Goal: Task Accomplishment & Management: Manage account settings

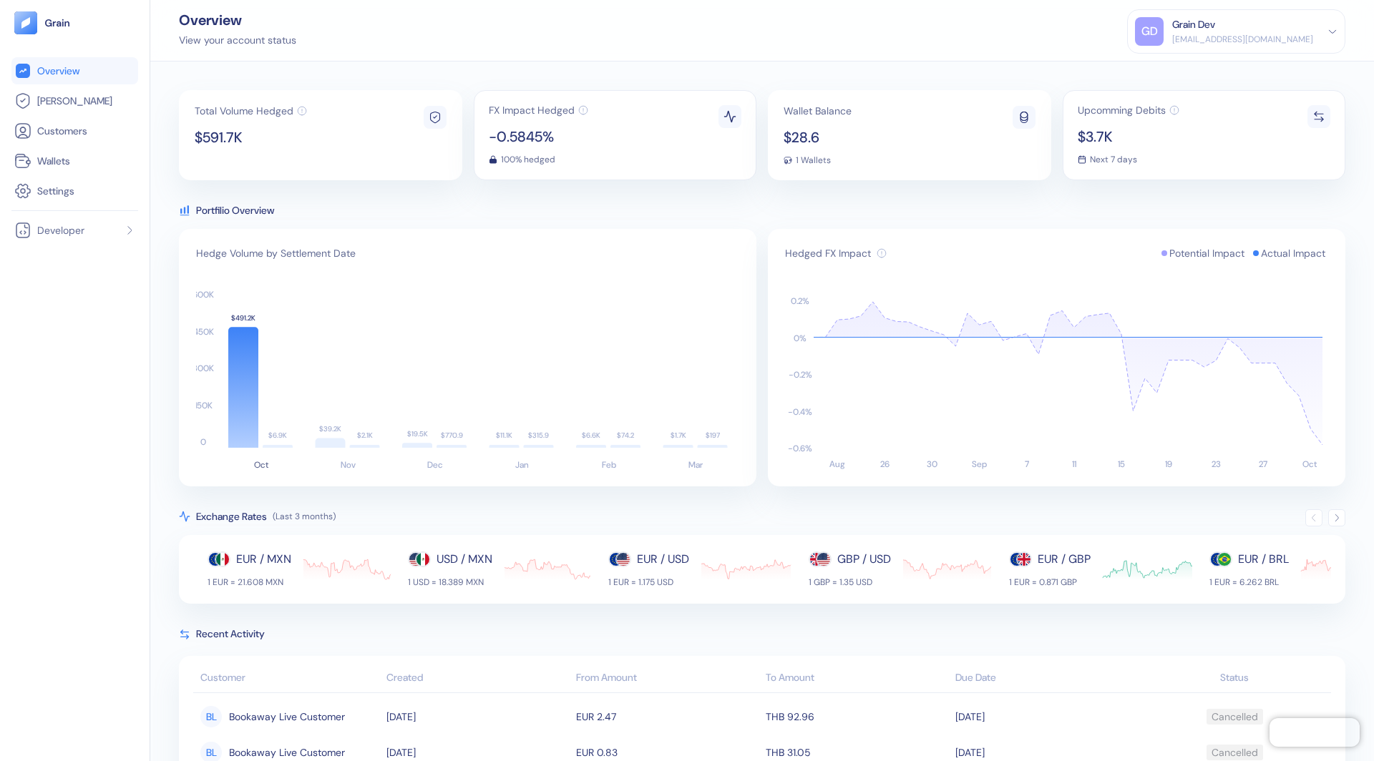
click at [1338, 509] on div at bounding box center [1336, 517] width 17 height 17
click at [1338, 513] on icon "button" at bounding box center [1337, 518] width 10 height 10
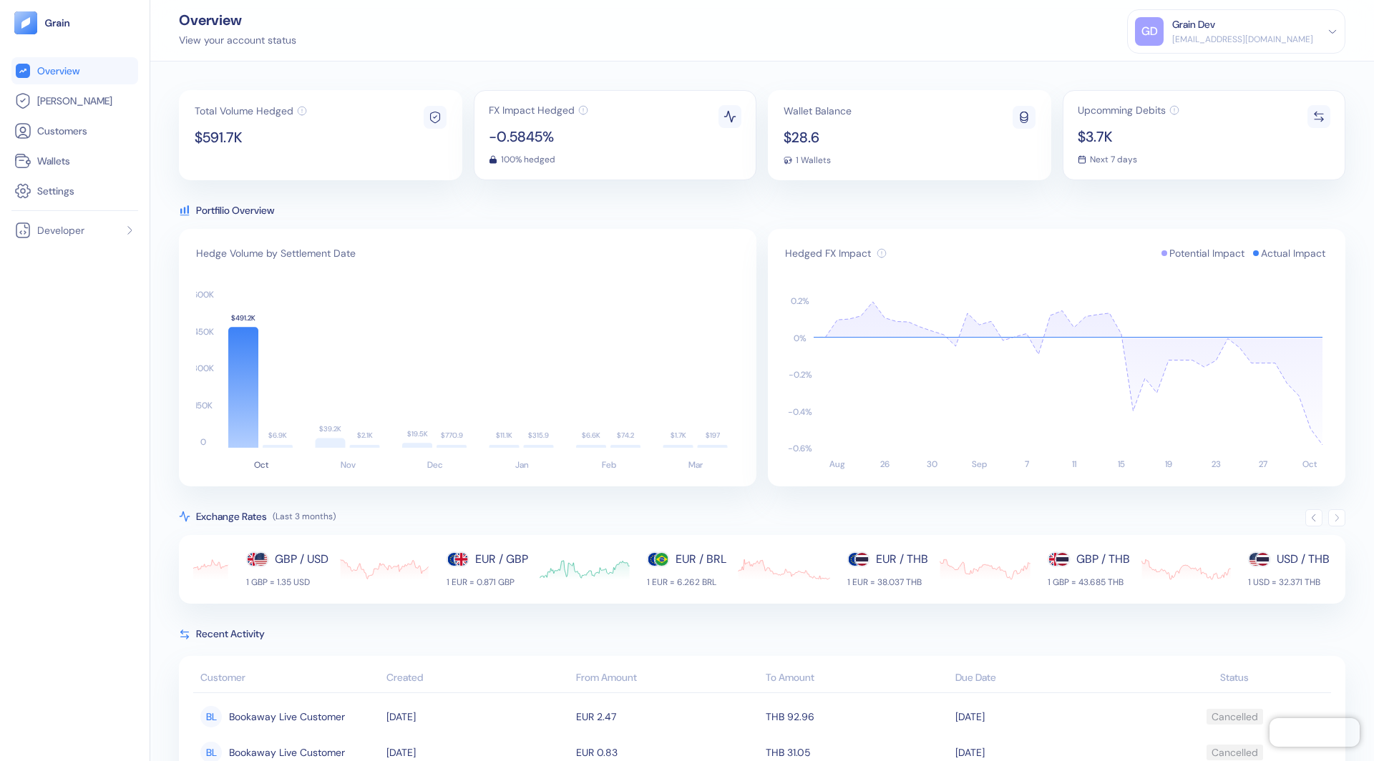
click at [1338, 513] on icon "button" at bounding box center [1337, 518] width 10 height 10
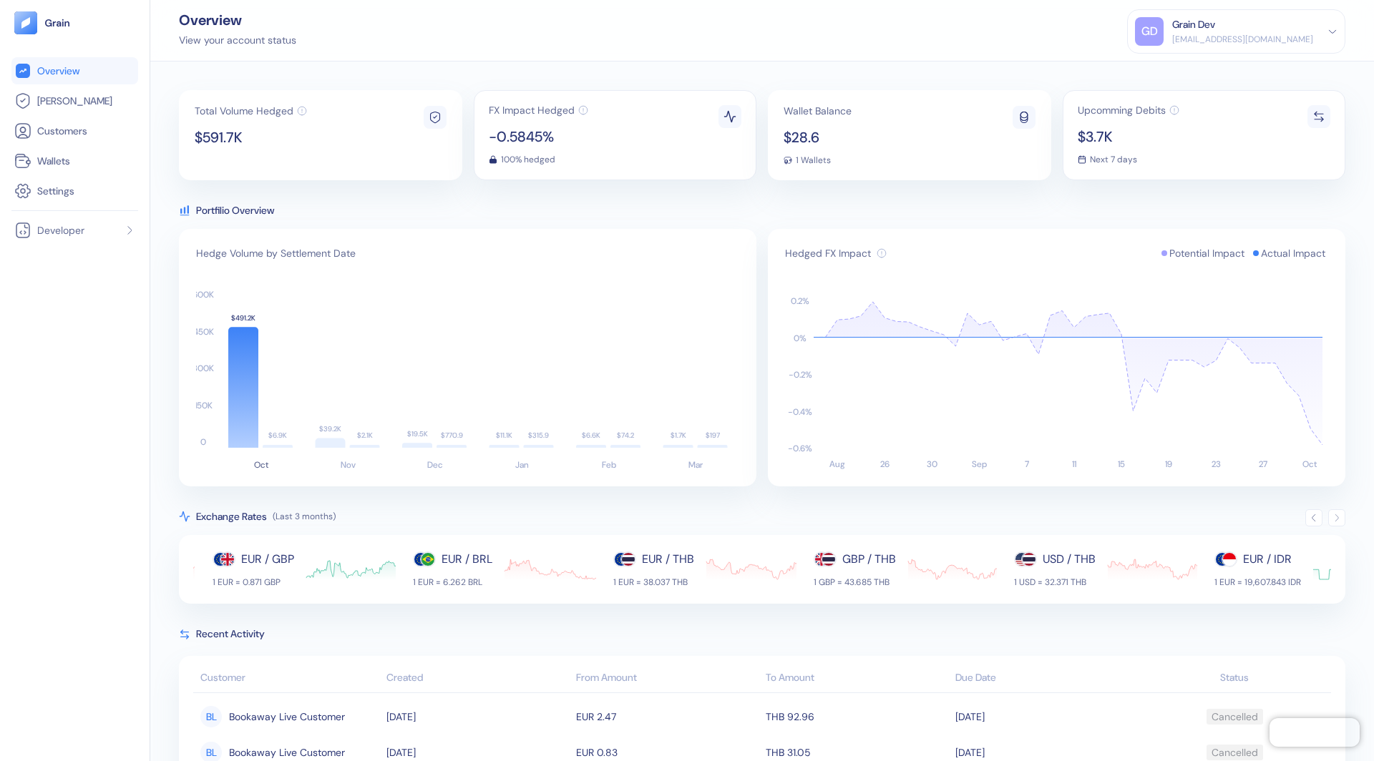
click at [1338, 513] on icon "button" at bounding box center [1337, 518] width 10 height 10
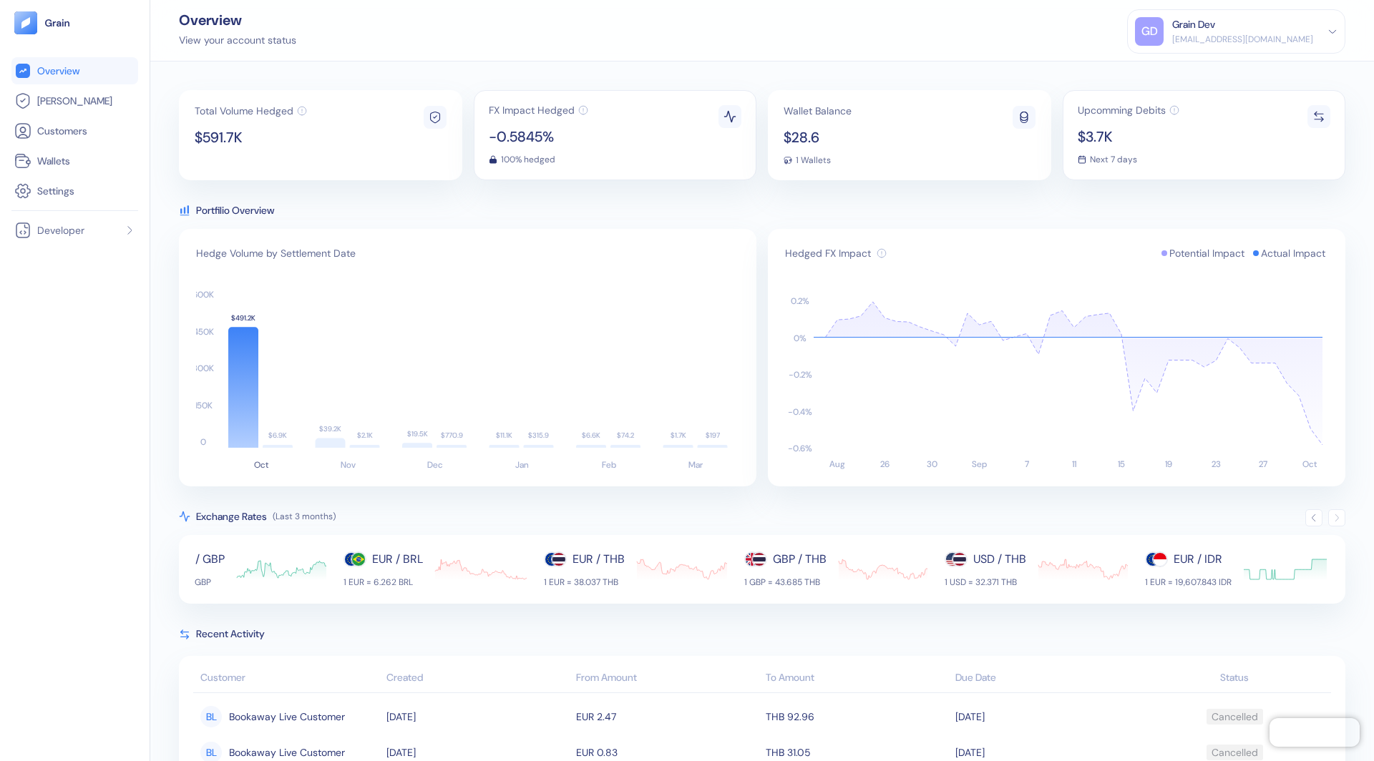
click at [1330, 31] on icon at bounding box center [1332, 31] width 10 height 10
click at [1227, 66] on div "Sign Out" at bounding box center [1236, 67] width 203 height 24
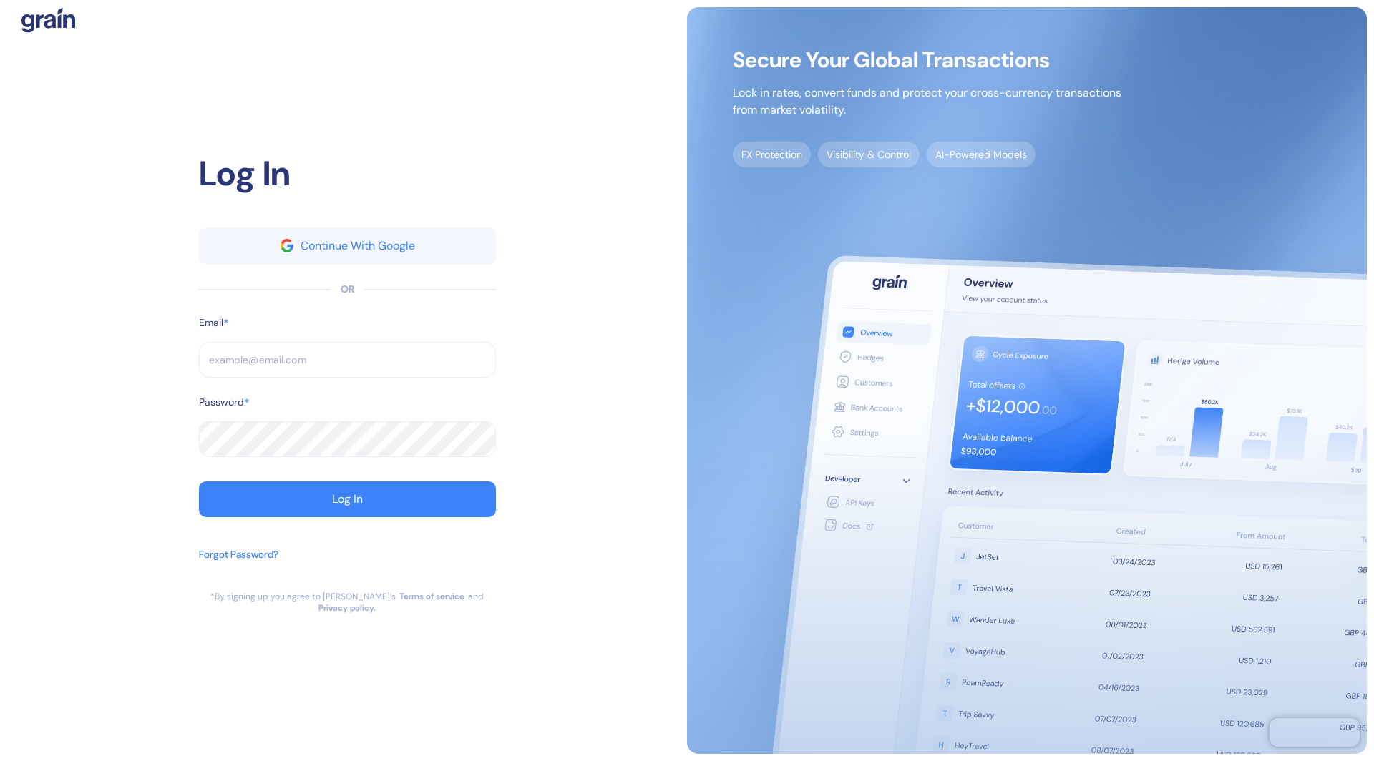
type input "[EMAIL_ADDRESS][DOMAIN_NAME]"
